Goal: Task Accomplishment & Management: Complete application form

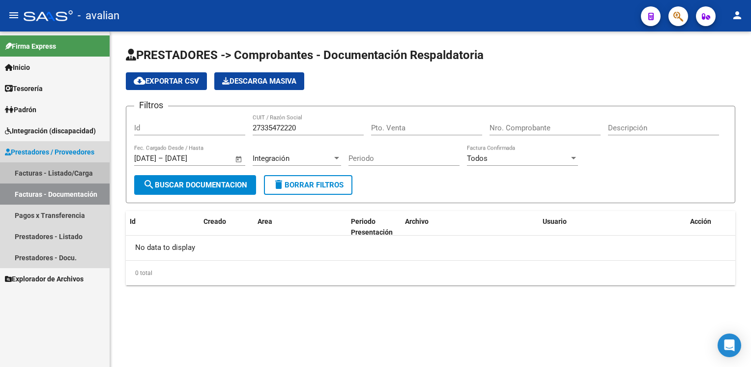
click at [53, 173] on link "Facturas - Listado/Carga" at bounding box center [55, 172] width 110 height 21
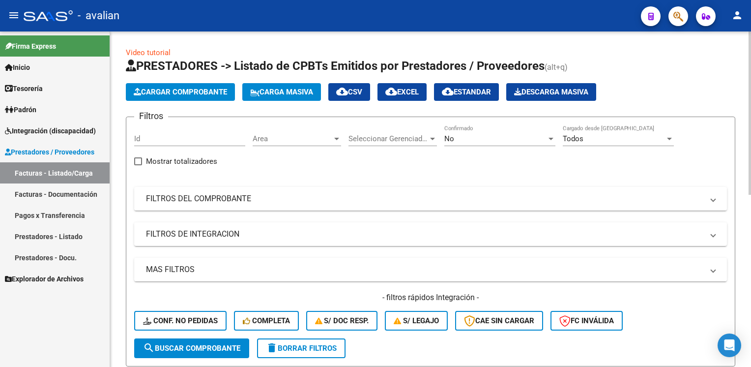
click at [155, 92] on span "Cargar Comprobante" at bounding box center [180, 91] width 93 height 9
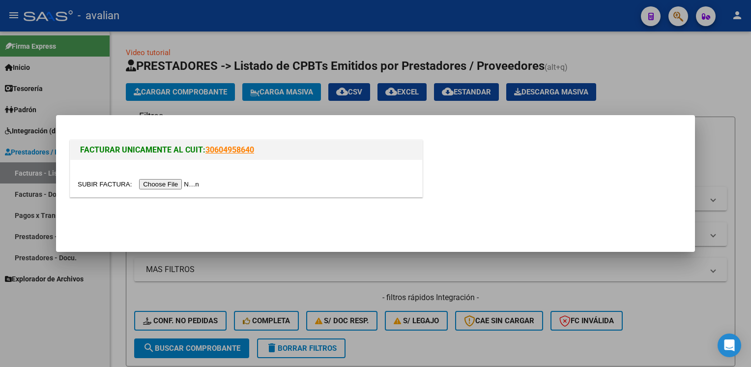
click at [173, 184] on input "file" at bounding box center [140, 184] width 124 height 10
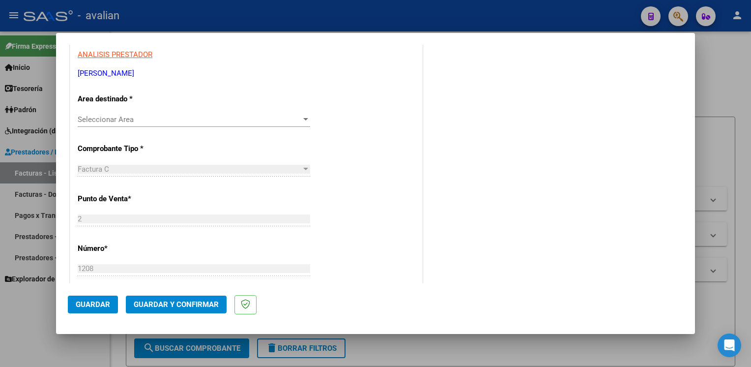
scroll to position [197, 0]
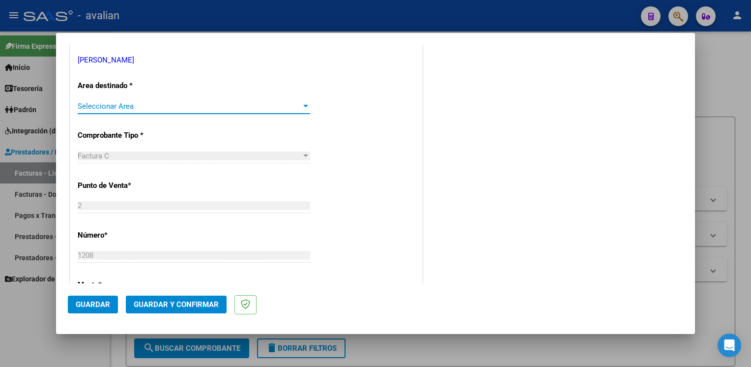
click at [128, 110] on span "Seleccionar Area" at bounding box center [190, 106] width 224 height 9
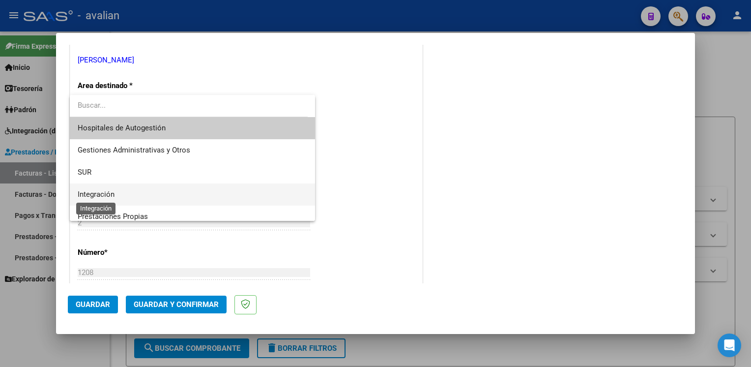
click at [104, 191] on span "Integración" at bounding box center [96, 194] width 37 height 9
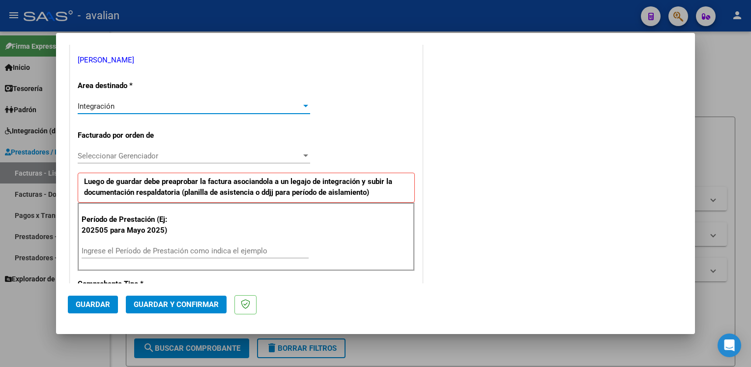
click at [144, 160] on div "Seleccionar Gerenciador Seleccionar Gerenciador" at bounding box center [194, 155] width 232 height 15
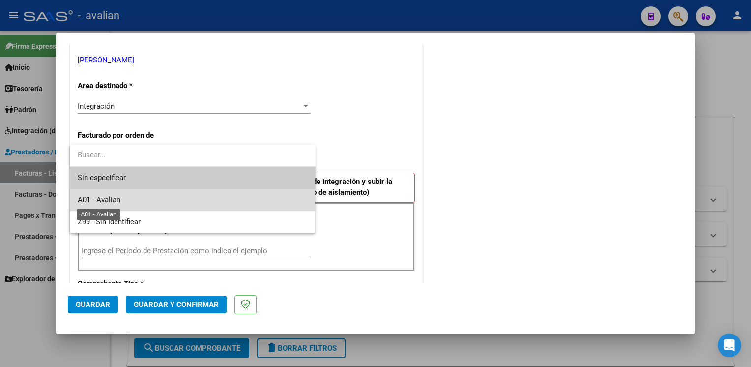
click at [103, 199] on span "A01 - Avalian" at bounding box center [99, 199] width 43 height 9
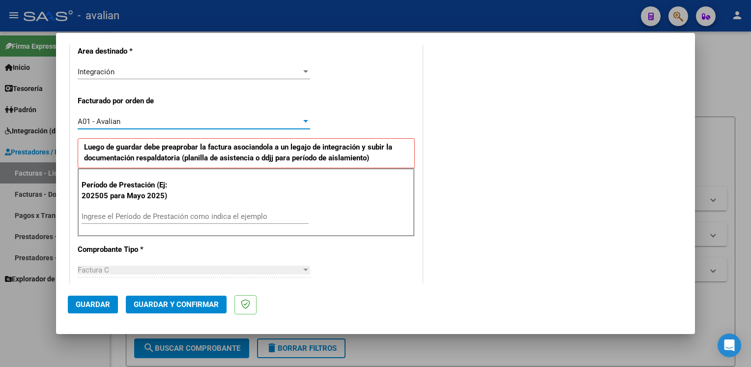
scroll to position [246, 0]
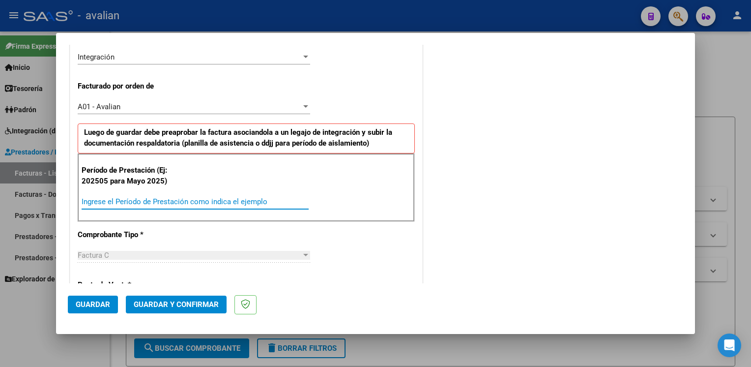
click at [140, 201] on input "Ingrese el Período de Prestación como indica el ejemplo" at bounding box center [195, 201] width 227 height 9
type input "202508"
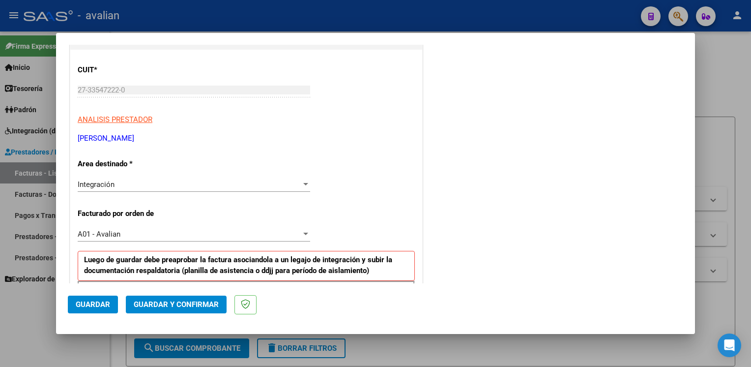
scroll to position [0, 0]
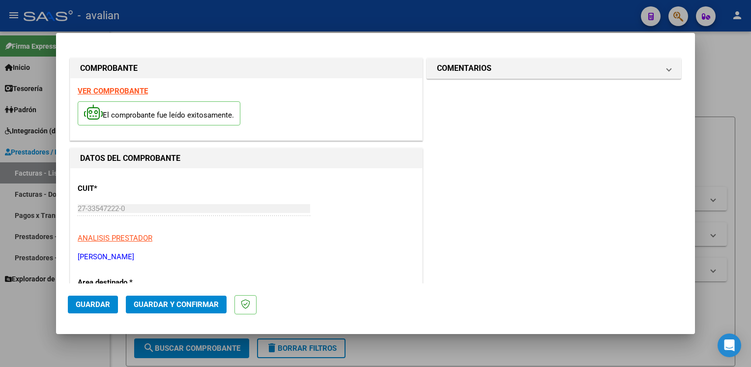
click at [91, 302] on span "Guardar" at bounding box center [93, 304] width 34 height 9
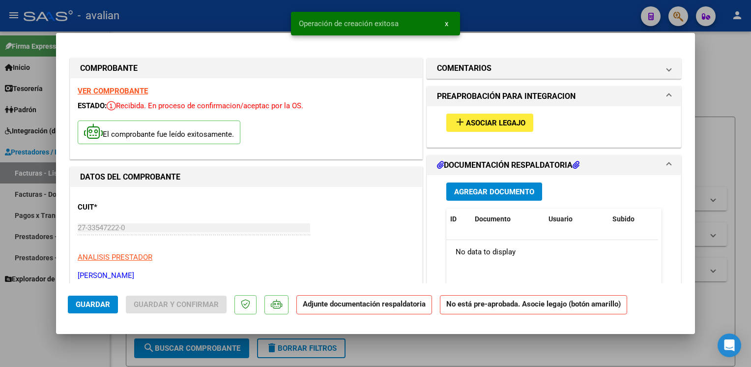
click at [476, 123] on span "Asociar Legajo" at bounding box center [495, 122] width 59 height 9
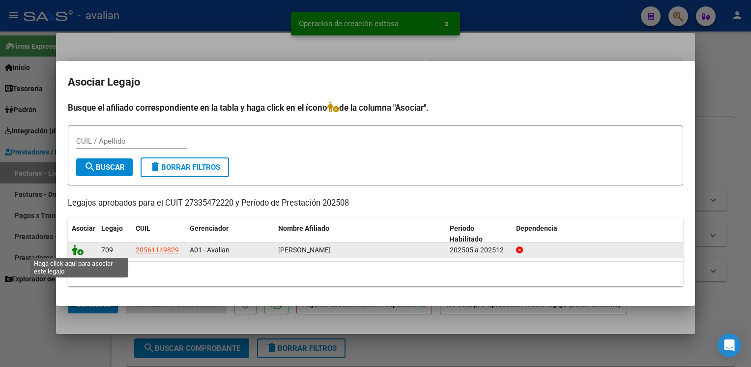
click at [78, 249] on icon at bounding box center [78, 249] width 12 height 11
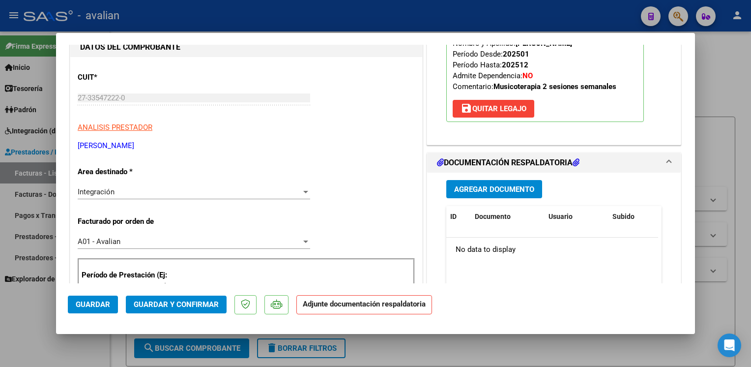
scroll to position [147, 0]
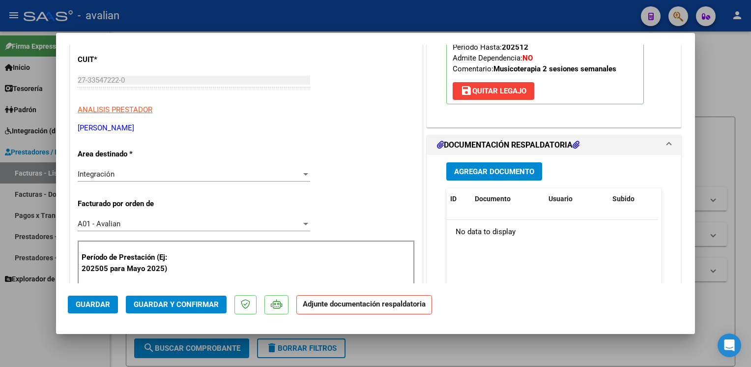
click at [482, 174] on span "Agregar Documento" at bounding box center [494, 171] width 80 height 9
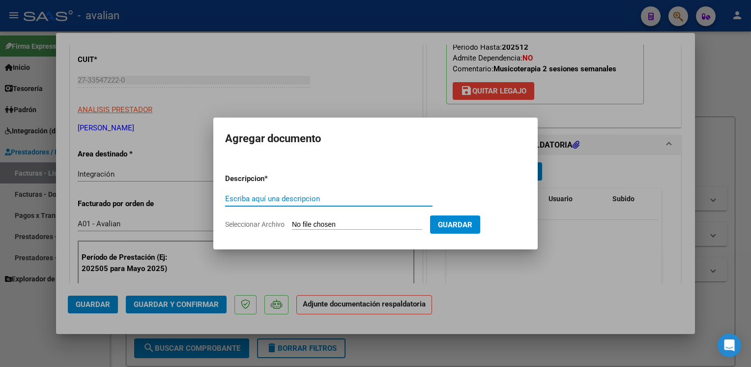
click at [240, 201] on input "Escriba aquí una descripcion" at bounding box center [328, 198] width 207 height 9
type input "Planilla"
click at [388, 229] on input "Seleccionar Archivo" at bounding box center [357, 224] width 130 height 9
type input "C:\fakepath\Planilla MOLLIER..pdf"
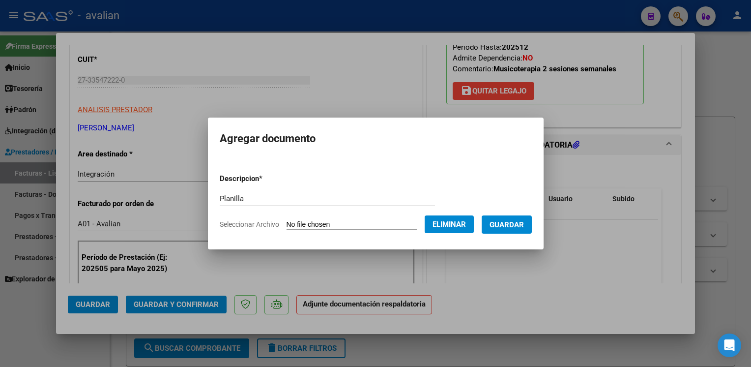
click at [518, 231] on button "Guardar" at bounding box center [507, 224] width 50 height 18
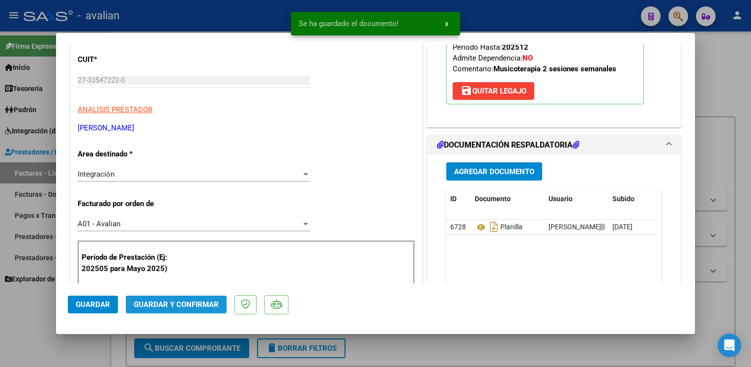
click at [195, 302] on span "Guardar y Confirmar" at bounding box center [176, 304] width 85 height 9
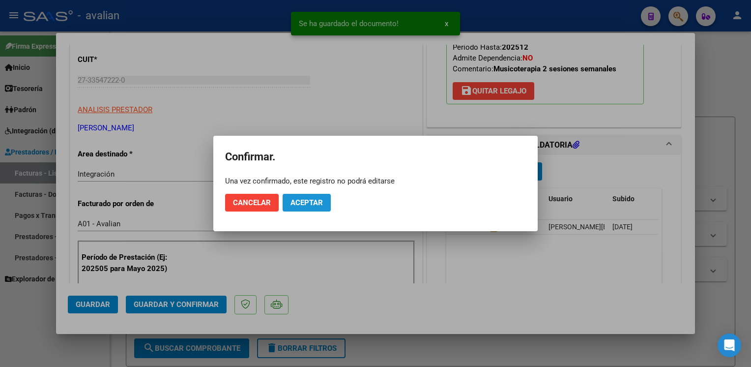
click at [315, 196] on button "Aceptar" at bounding box center [307, 203] width 48 height 18
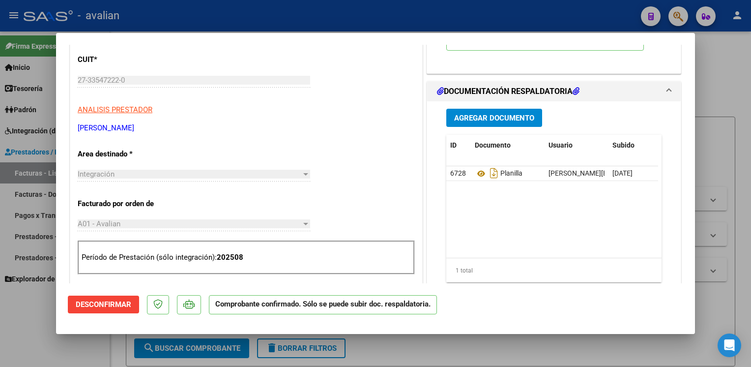
click at [266, 15] on div at bounding box center [375, 183] width 751 height 367
type input "$ 0,00"
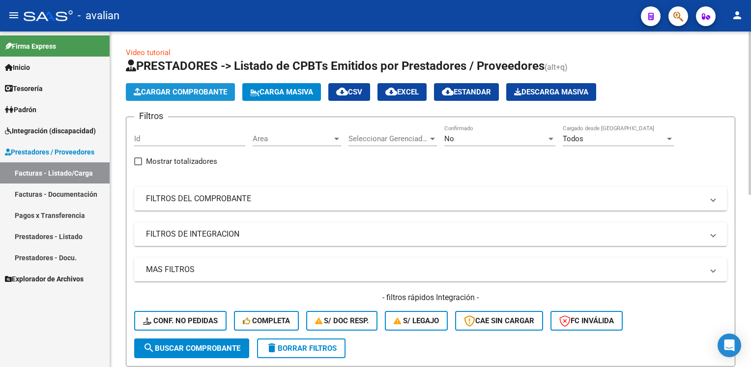
click at [201, 95] on span "Cargar Comprobante" at bounding box center [180, 91] width 93 height 9
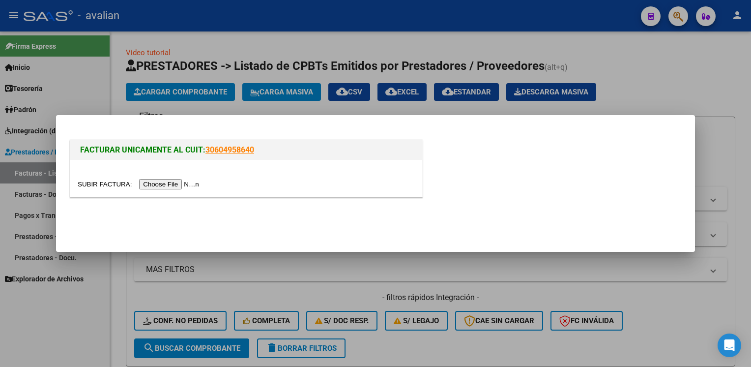
click at [171, 184] on input "file" at bounding box center [140, 184] width 124 height 10
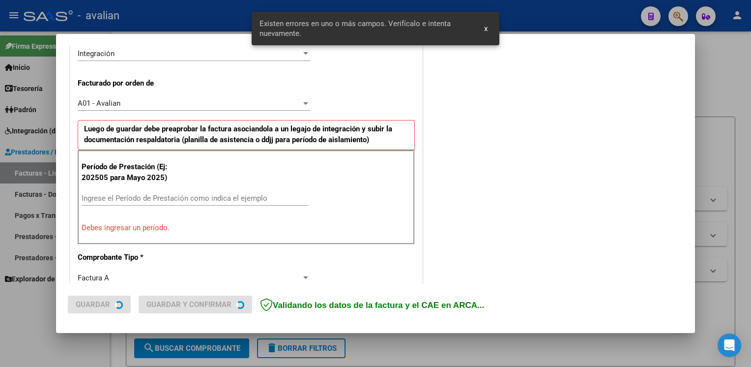
scroll to position [272, 0]
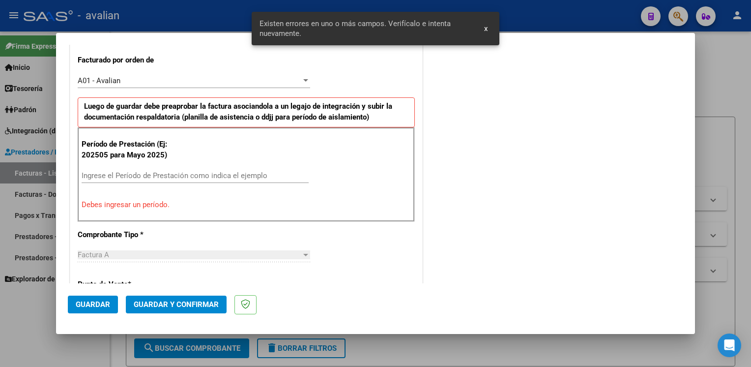
click at [96, 174] on input "Ingrese el Período de Prestación como indica el ejemplo" at bounding box center [195, 175] width 227 height 9
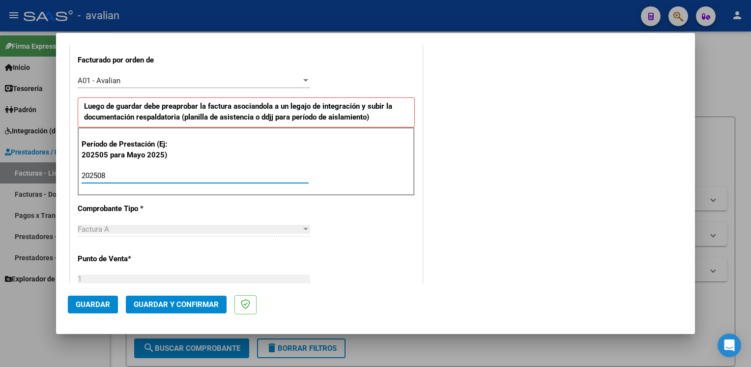
type input "202508"
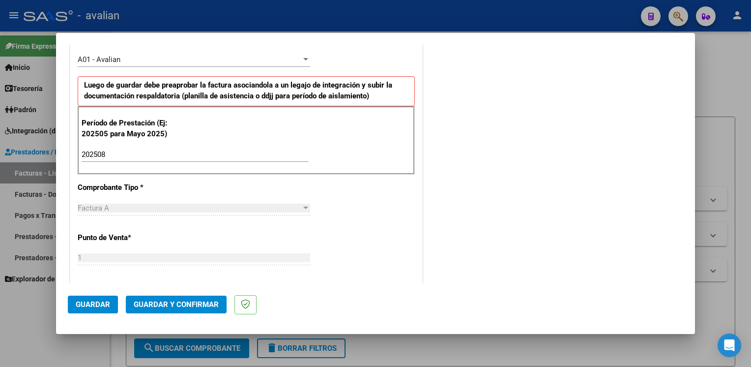
scroll to position [295, 0]
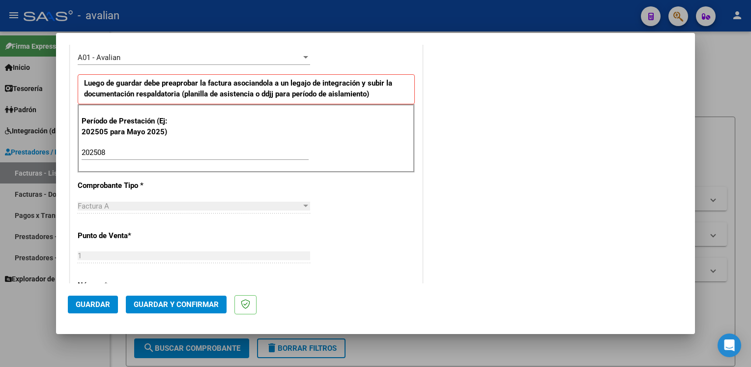
click at [86, 304] on span "Guardar" at bounding box center [93, 304] width 34 height 9
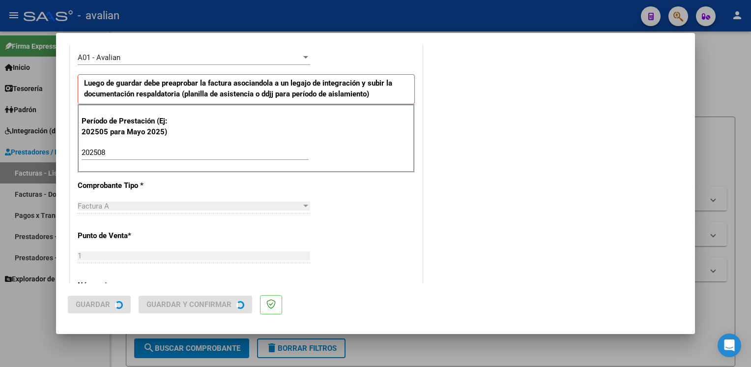
scroll to position [0, 0]
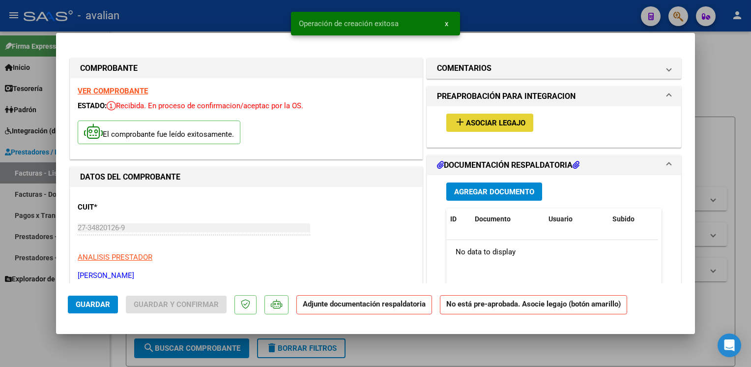
click at [474, 121] on span "Asociar Legajo" at bounding box center [495, 122] width 59 height 9
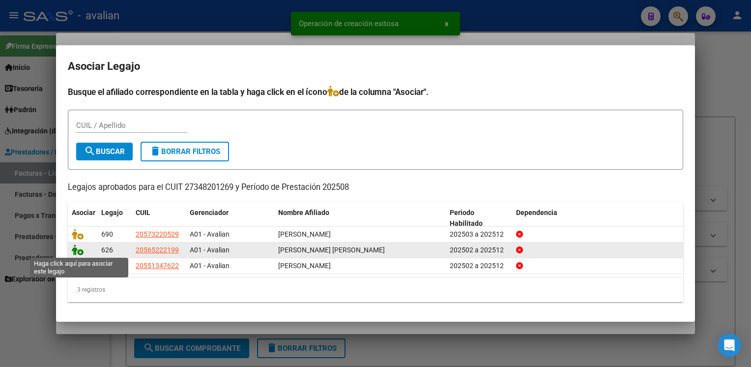
click at [77, 253] on icon at bounding box center [78, 249] width 12 height 11
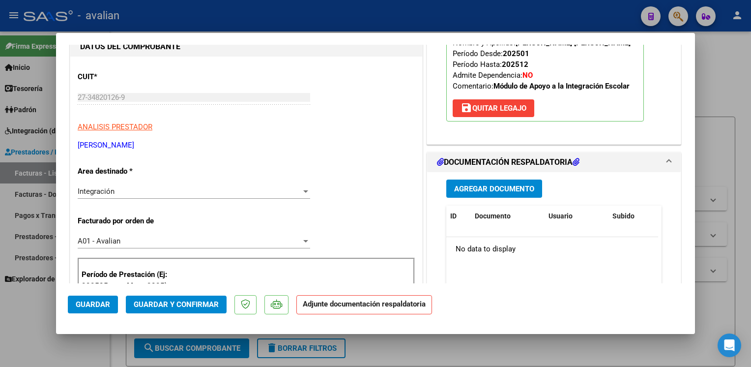
scroll to position [147, 0]
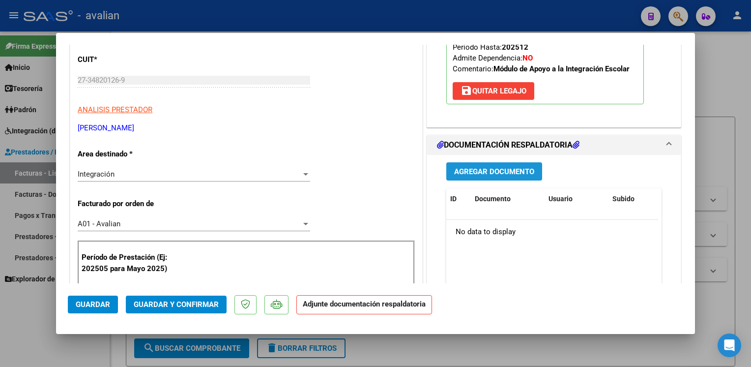
click at [485, 167] on span "Agregar Documento" at bounding box center [494, 171] width 80 height 9
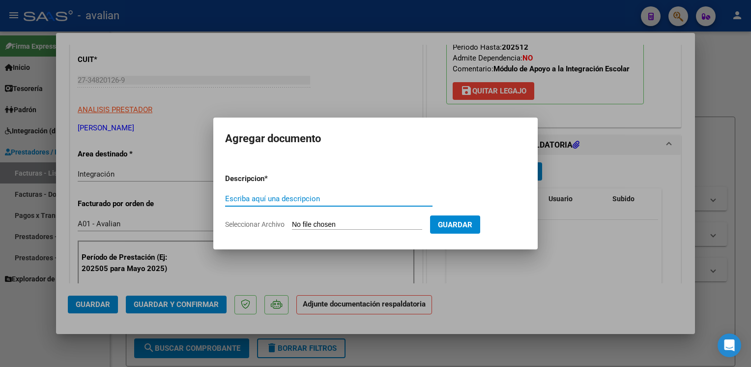
click at [285, 201] on input "Escriba aquí una descripcion" at bounding box center [328, 198] width 207 height 9
type input "Planilla"
click at [316, 220] on app-file-uploader "Seleccionar Archivo" at bounding box center [327, 224] width 205 height 9
click at [316, 225] on input "Seleccionar Archivo" at bounding box center [357, 224] width 130 height 9
type input "C:\fakepath\Planilla [PERSON_NAME] [GEOGRAPHIC_DATA]..pdf"
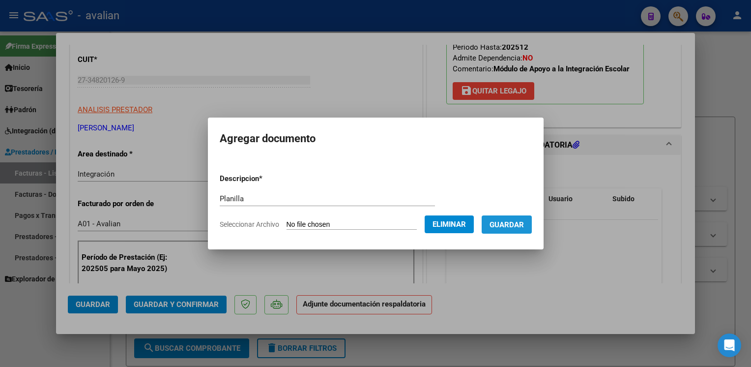
click at [524, 224] on span "Guardar" at bounding box center [506, 224] width 34 height 9
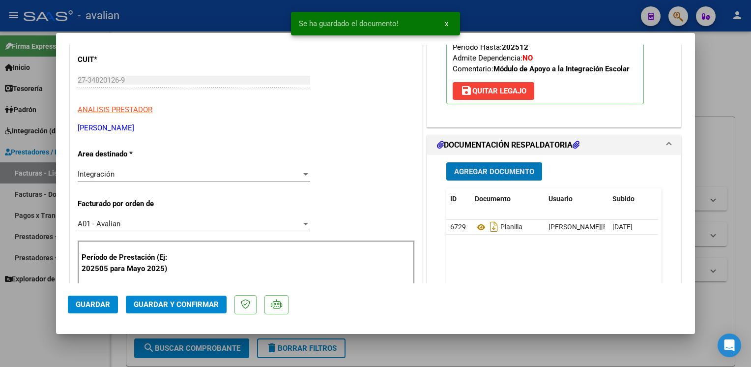
click at [177, 301] on span "Guardar y Confirmar" at bounding box center [176, 304] width 85 height 9
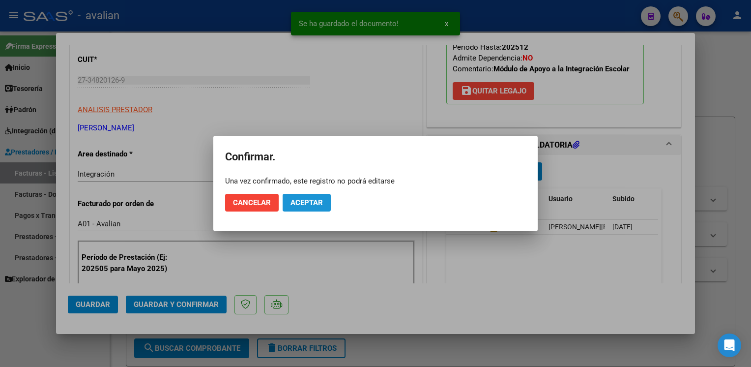
click at [295, 200] on span "Aceptar" at bounding box center [306, 202] width 32 height 9
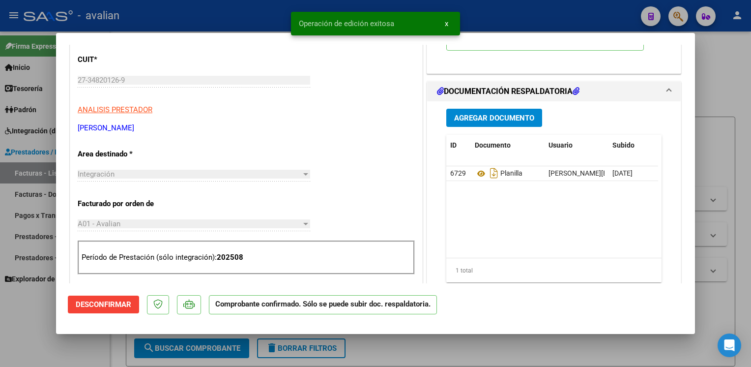
click at [192, 17] on div at bounding box center [375, 183] width 751 height 367
type input "$ 0,00"
